Goal: Information Seeking & Learning: Learn about a topic

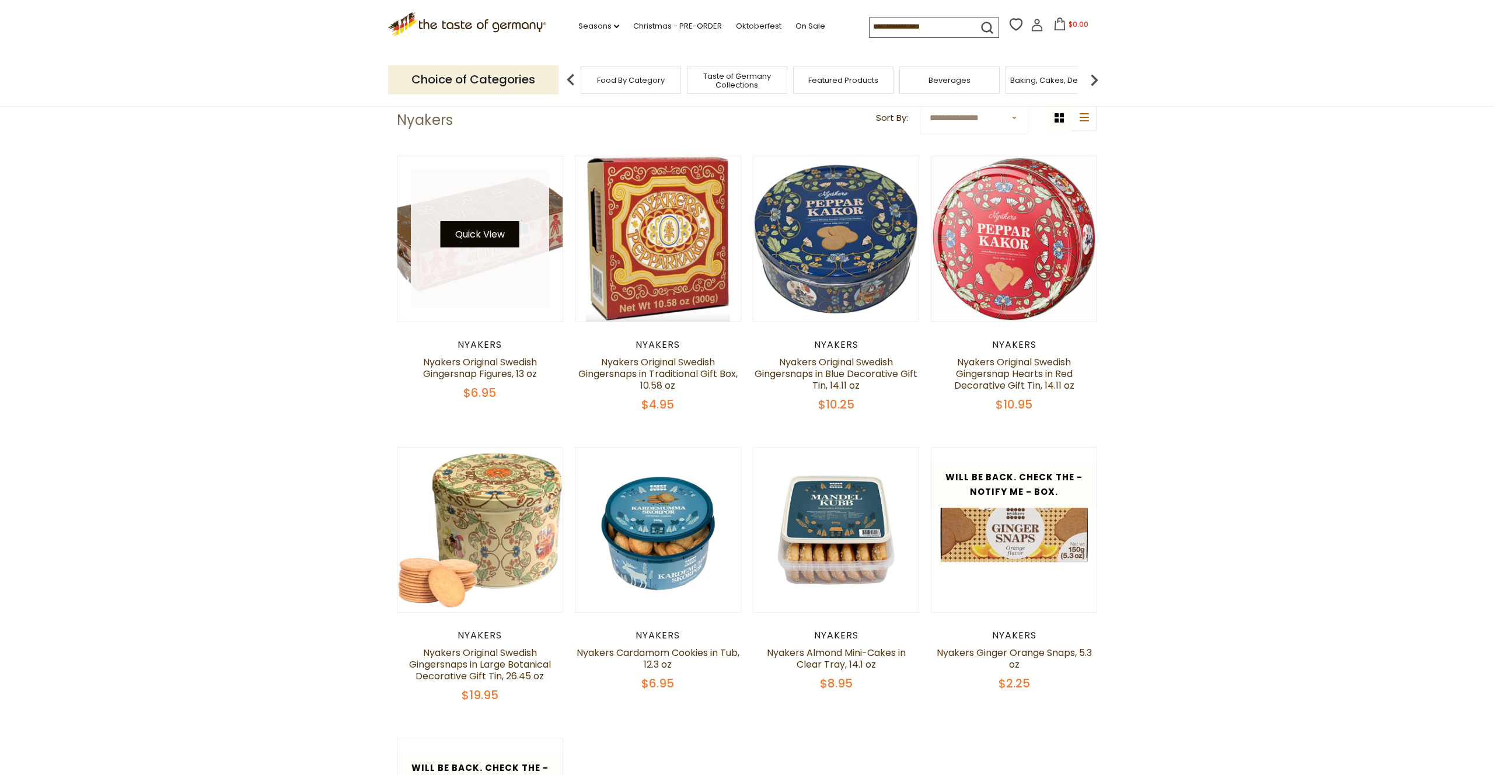
scroll to position [50, 0]
click at [498, 239] on button "Quick View" at bounding box center [480, 235] width 79 height 26
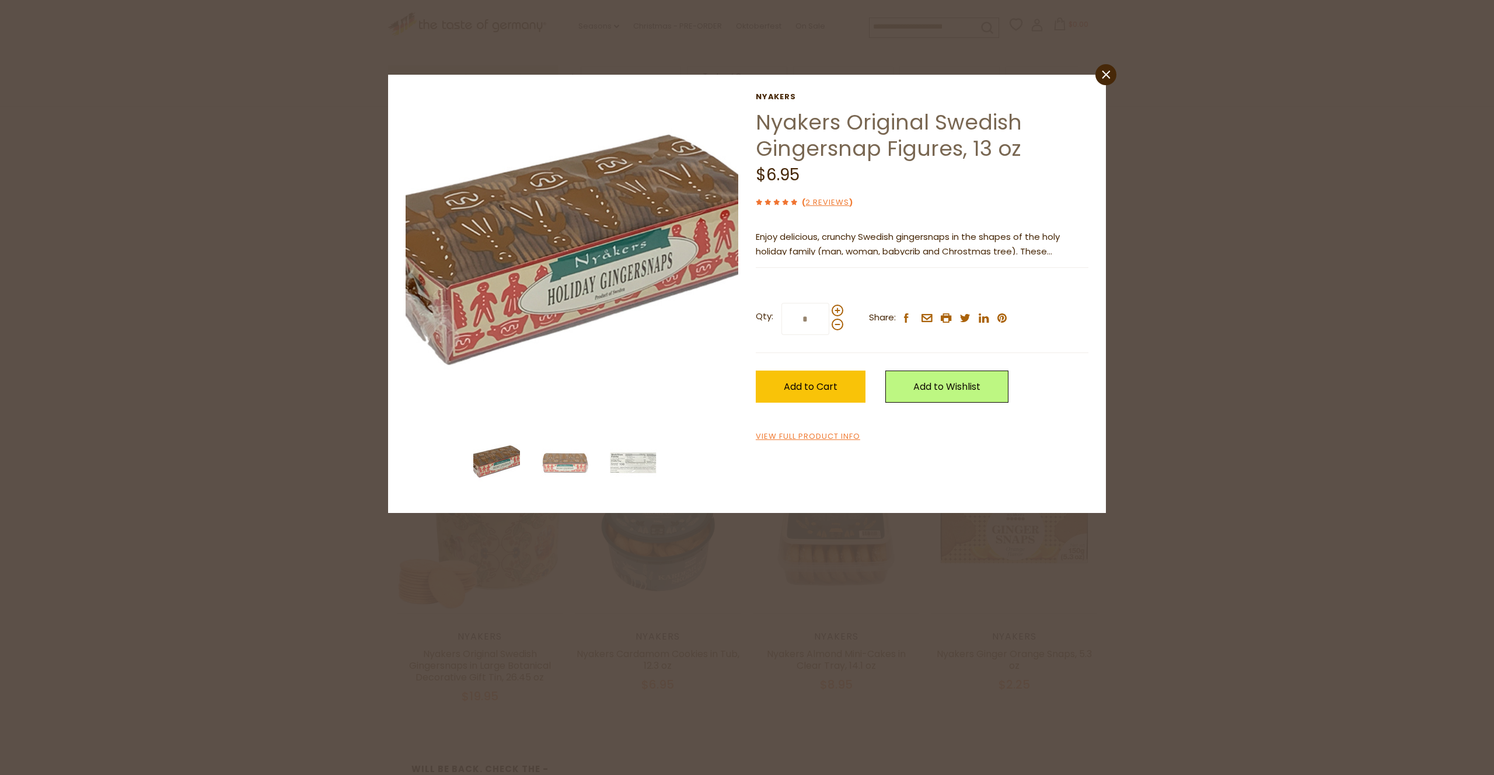
click at [797, 243] on p "Enjoy delicious, crunchy Swedish gingersnaps in the shapes of the holy holiday …" at bounding box center [922, 244] width 333 height 29
click at [1056, 256] on div "Current stock: 0" at bounding box center [922, 259] width 333 height 8
click at [1048, 252] on p "Enjoy delicious, crunchy Swedish gingersnaps in the shapes of the holy holiday …" at bounding box center [922, 244] width 333 height 29
click at [816, 438] on link "View Full Product Info" at bounding box center [808, 437] width 104 height 12
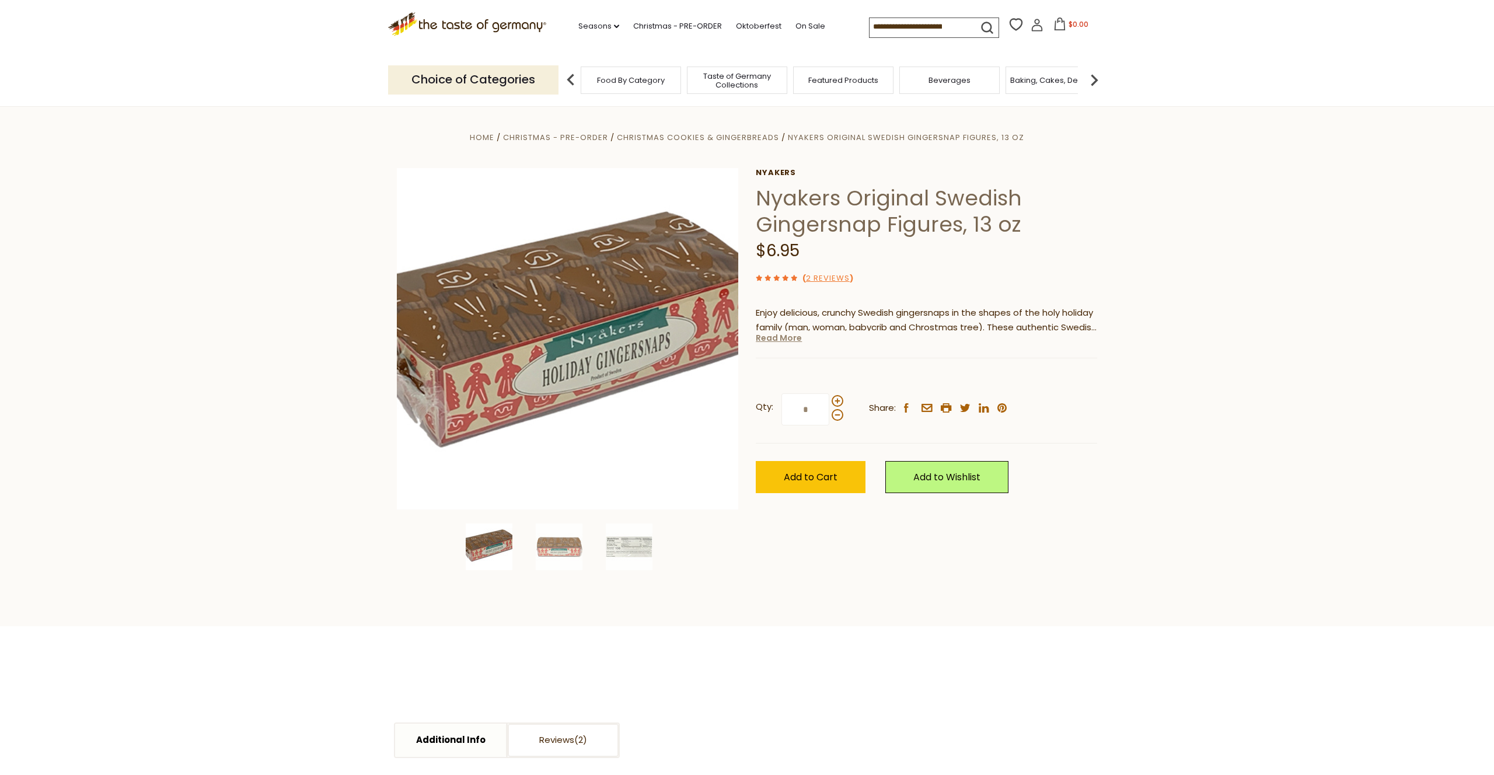
click at [779, 341] on link "Read More" at bounding box center [779, 338] width 46 height 12
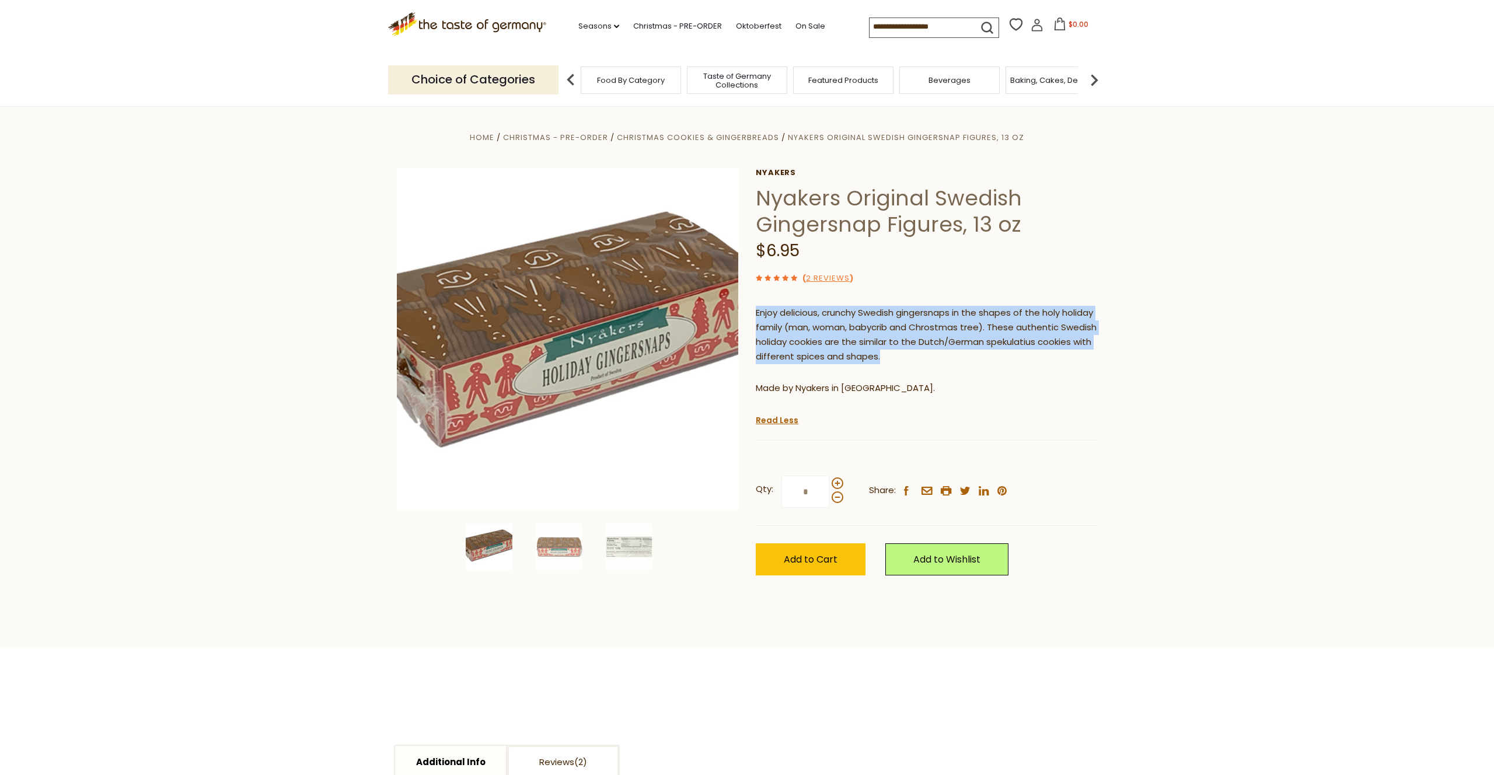
drag, startPoint x: 758, startPoint y: 313, endPoint x: 1005, endPoint y: 358, distance: 251.5
click at [1005, 358] on p "Enjoy delicious, crunchy Swedish gingersnaps in the shapes of the holy holiday …" at bounding box center [926, 335] width 341 height 58
copy p "Enjoy delicious, crunchy Swedish gingersnaps in the shapes of the holy holiday …"
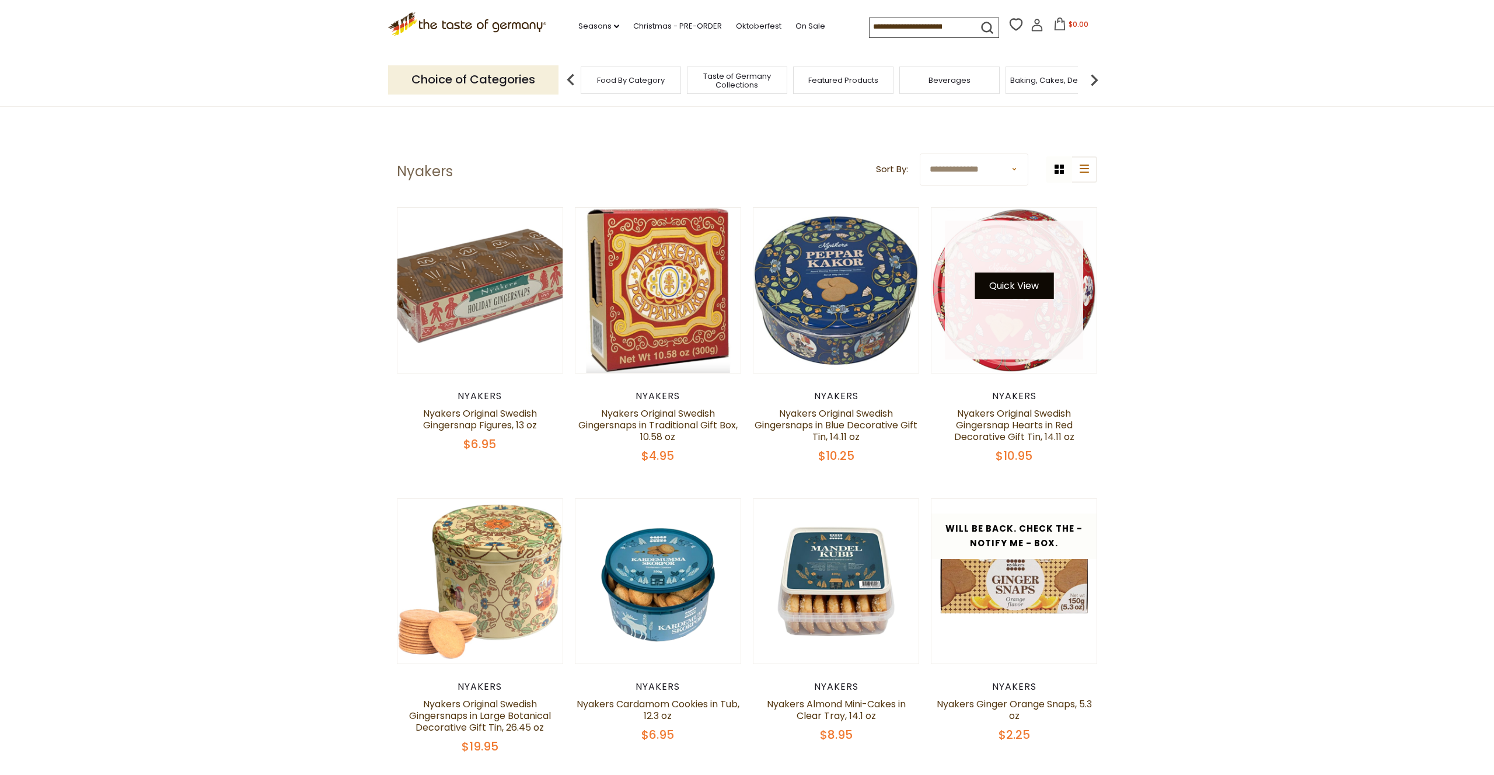
click at [996, 247] on link at bounding box center [1014, 290] width 139 height 139
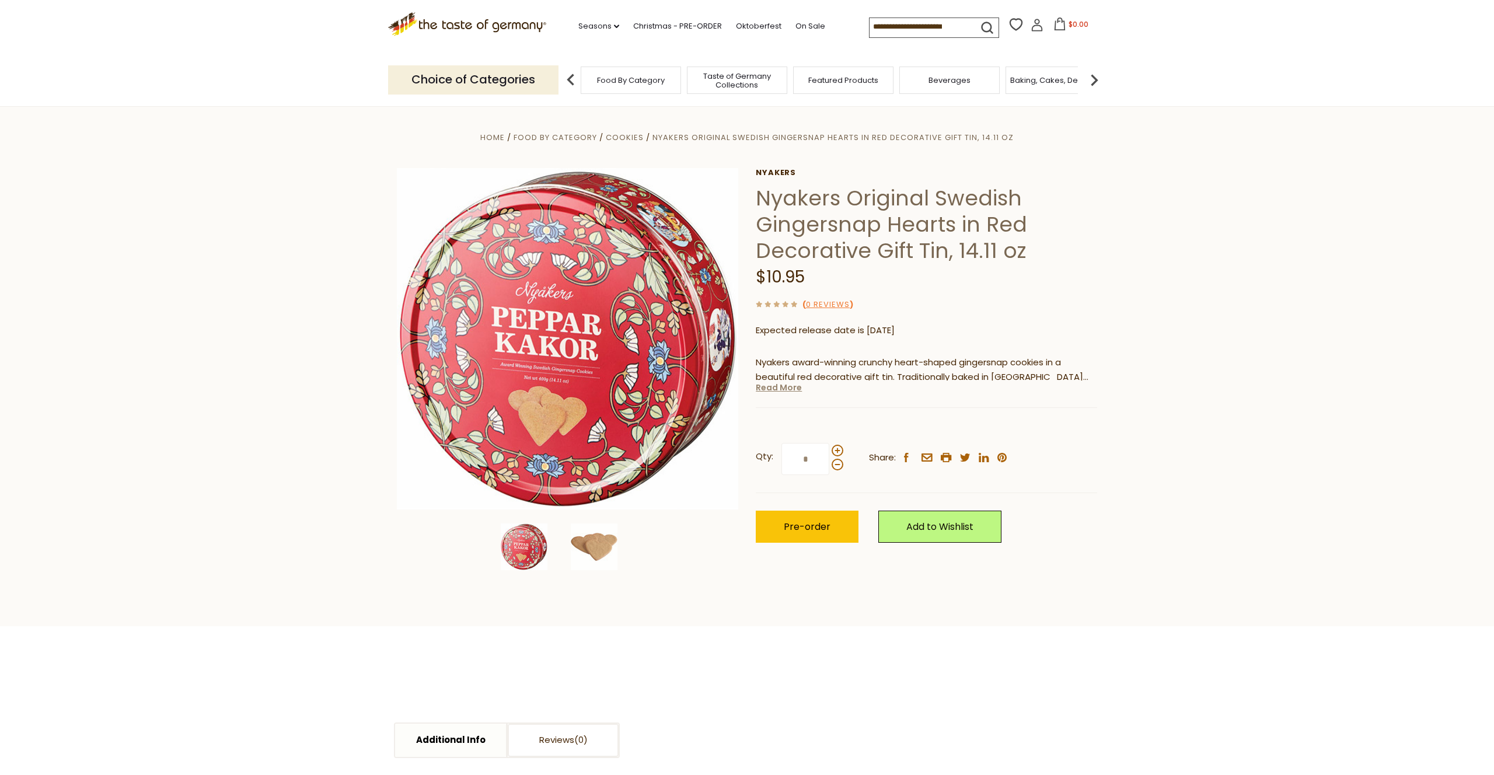
click at [790, 389] on link "Read More" at bounding box center [779, 388] width 46 height 12
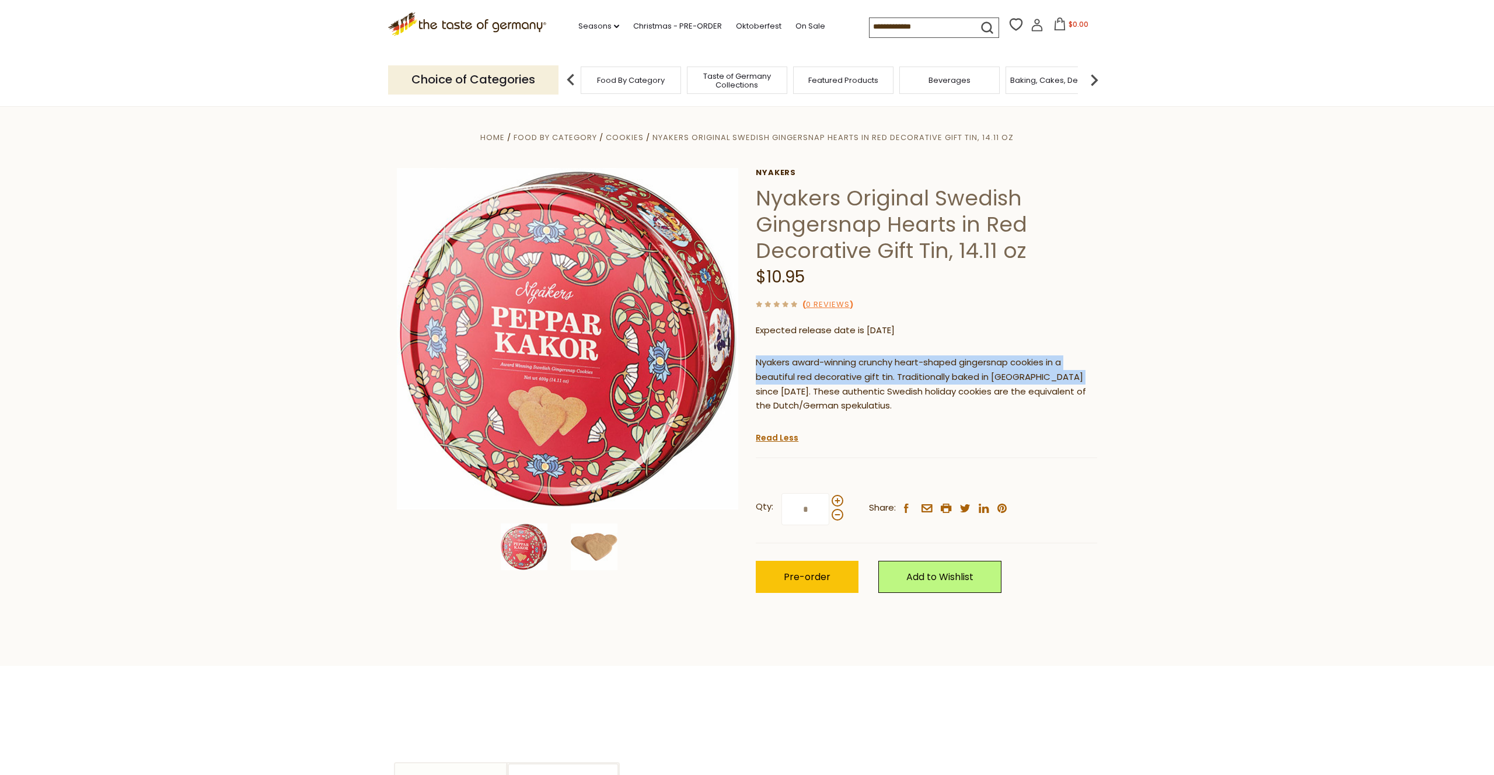
drag, startPoint x: 756, startPoint y: 364, endPoint x: 1079, endPoint y: 384, distance: 322.9
click at [1079, 384] on p "Nyakers award-winning crunchy heart-shaped gingersnap cookies in a beautiful re…" at bounding box center [926, 384] width 341 height 58
copy p "Nyakers award-winning crunchy heart-shaped gingersnap cookies in a beautiful re…"
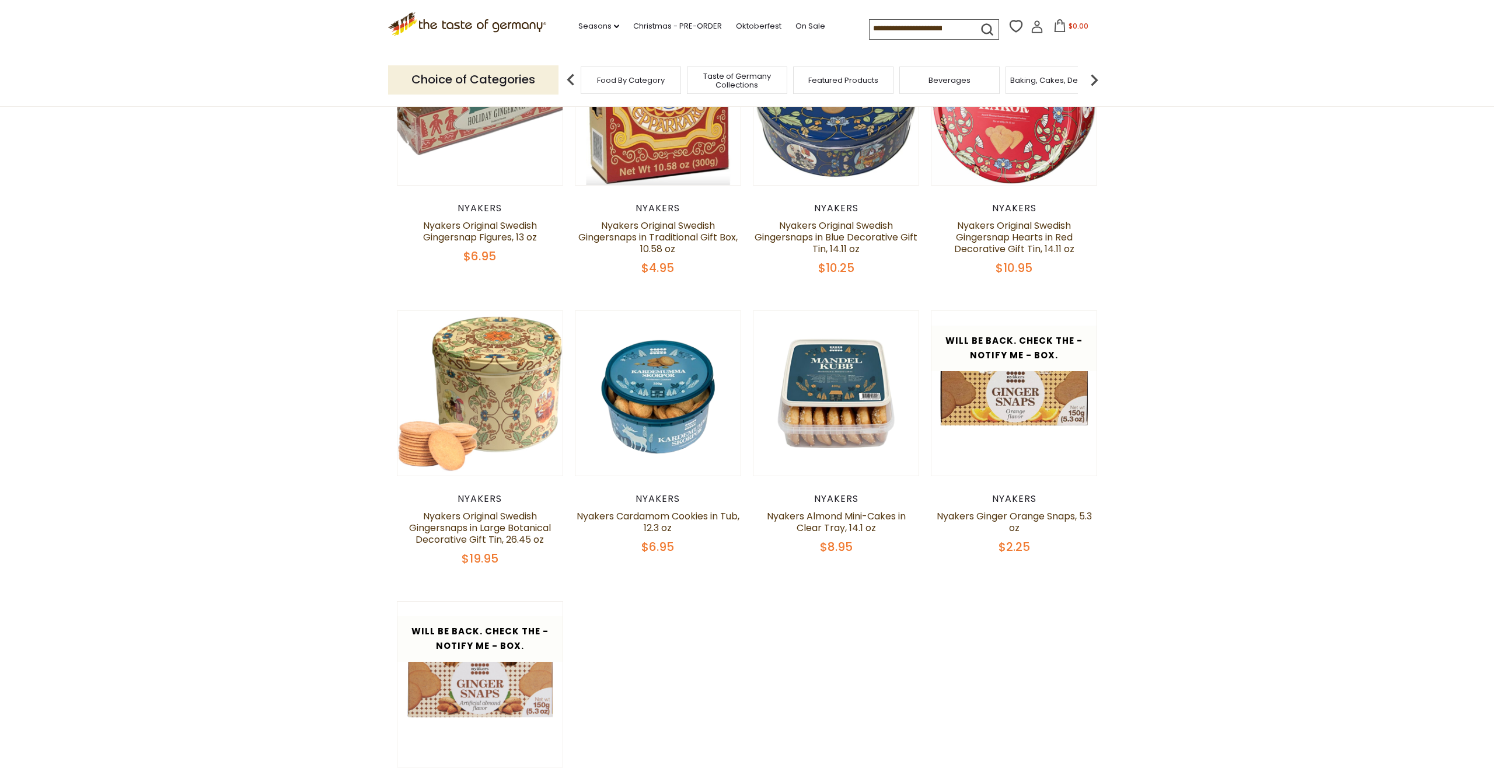
scroll to position [187, 0]
